Goal: Task Accomplishment & Management: Manage account settings

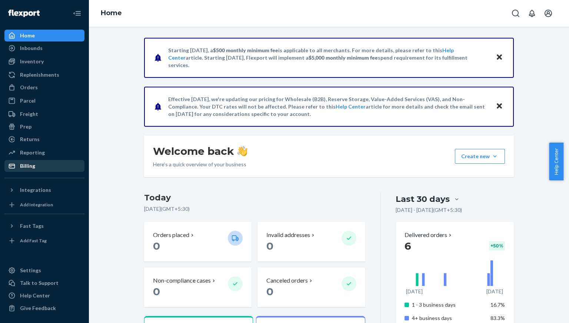
click at [28, 167] on div "Billing" at bounding box center [27, 165] width 15 height 7
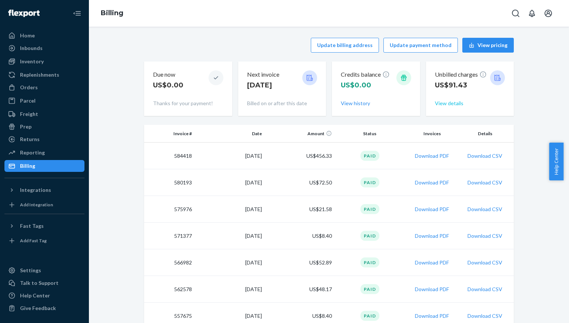
click at [442, 101] on button "View details" at bounding box center [449, 103] width 29 height 7
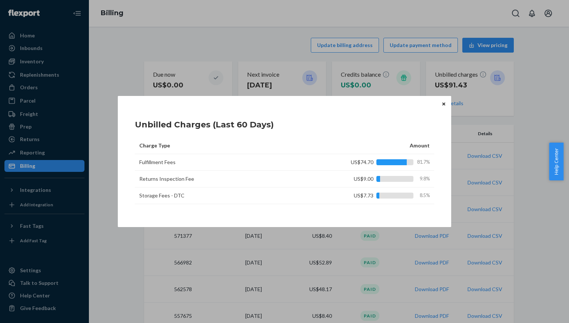
click at [444, 104] on icon "Close" at bounding box center [443, 103] width 3 height 3
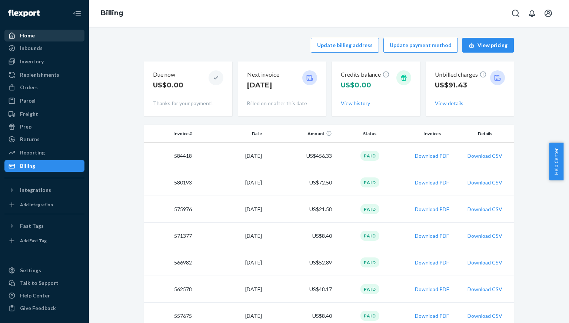
click at [35, 33] on div "Home" at bounding box center [44, 35] width 78 height 10
